Goal: Register for event/course

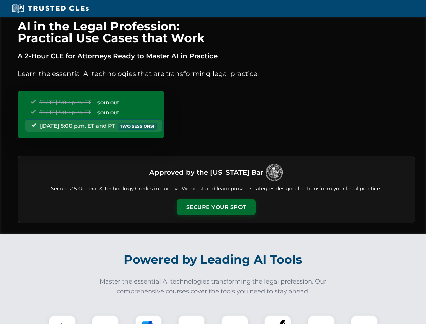
click at [216, 207] on button "Secure Your Spot" at bounding box center [216, 207] width 79 height 16
click at [62, 319] on img at bounding box center [62, 329] width 20 height 20
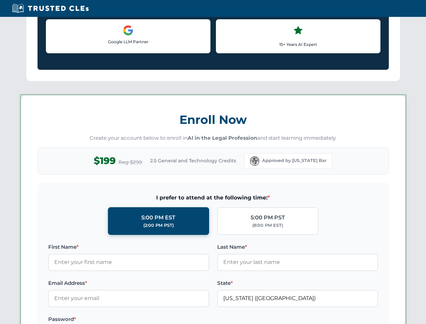
click at [148, 319] on label "Password *" at bounding box center [128, 319] width 161 height 8
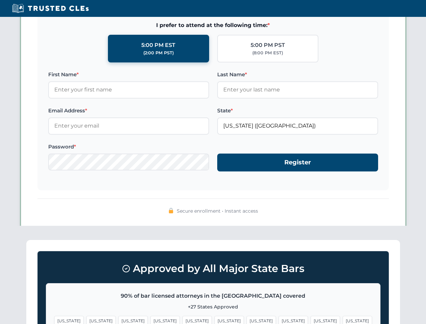
click at [311, 319] on span "[US_STATE]" at bounding box center [325, 321] width 29 height 10
